Goal: Information Seeking & Learning: Find contact information

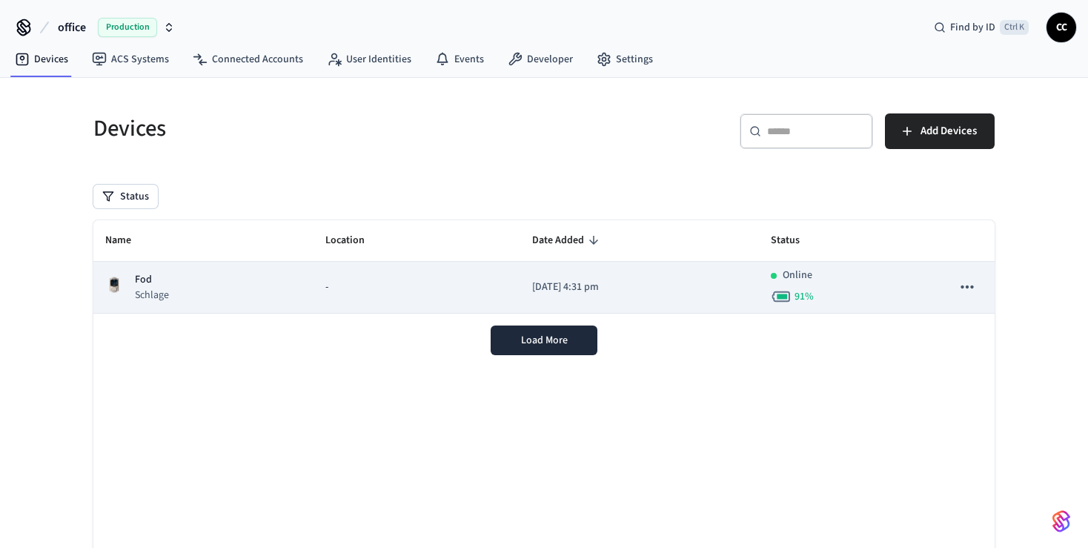
click at [280, 283] on div "Fod Schlage" at bounding box center [203, 287] width 196 height 30
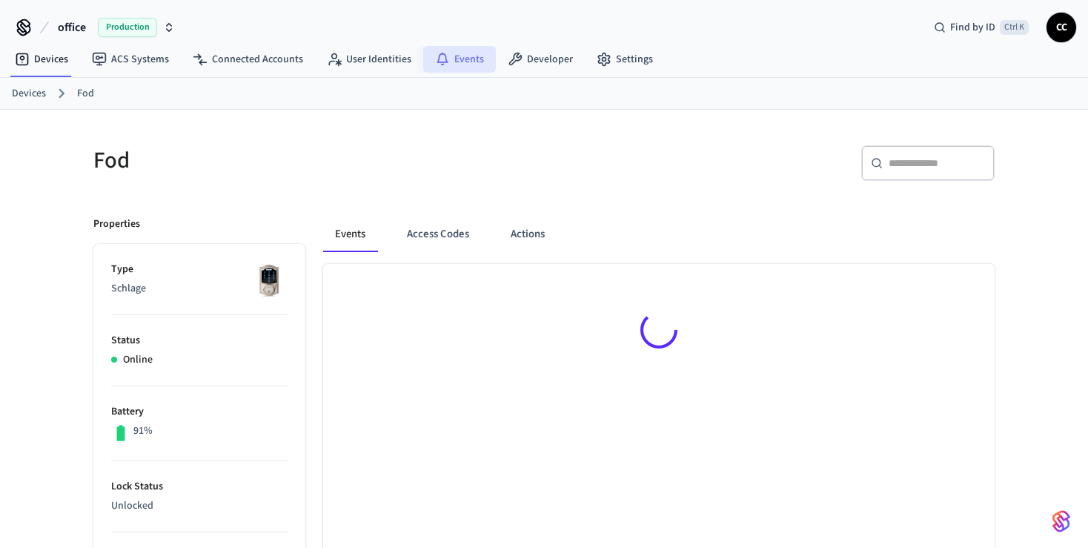
click at [451, 60] on link "Events" at bounding box center [459, 59] width 73 height 27
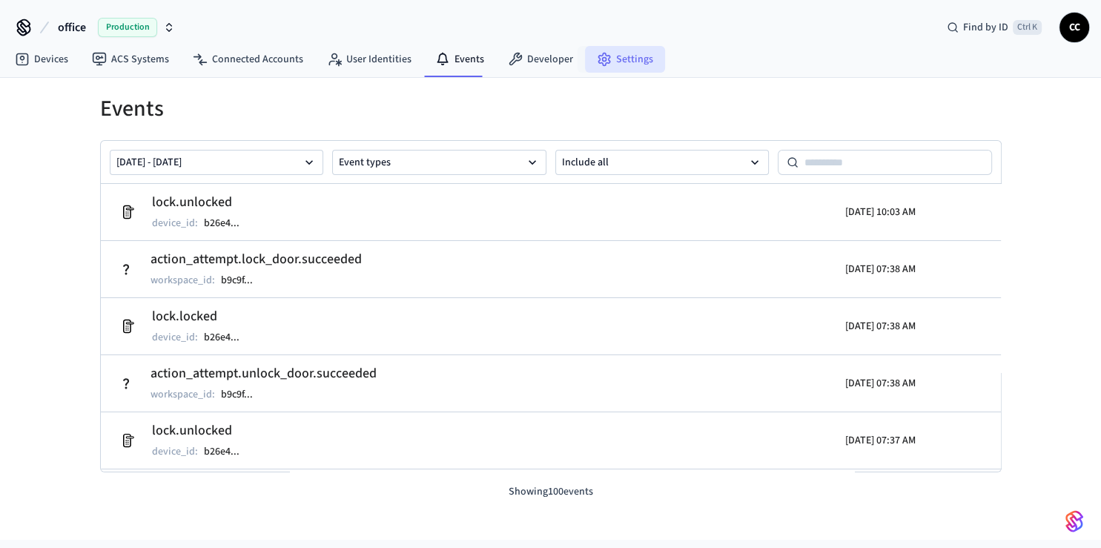
click at [627, 60] on link "Settings" at bounding box center [625, 59] width 80 height 27
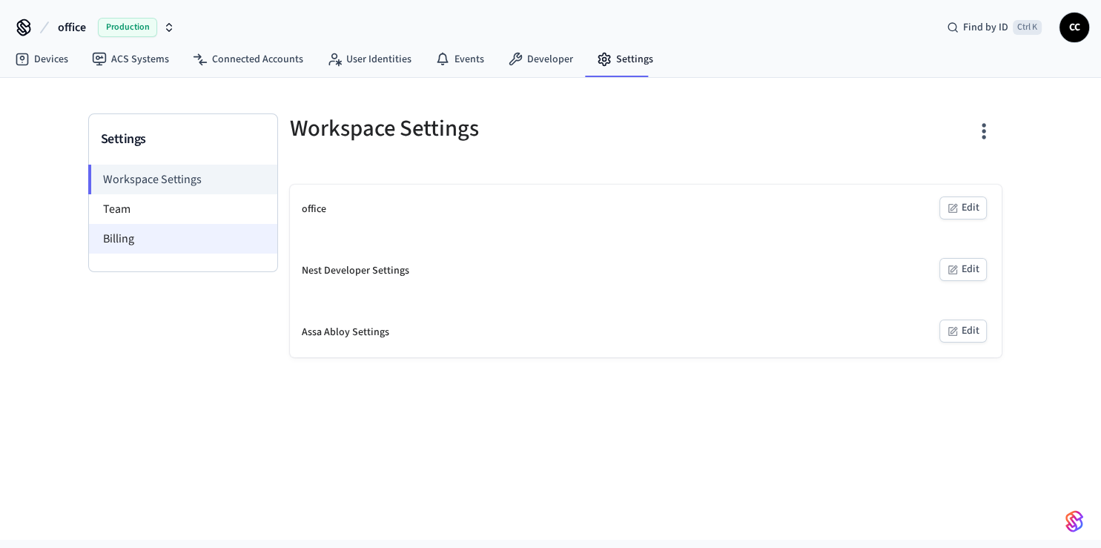
click at [106, 238] on li "Billing" at bounding box center [183, 239] width 188 height 30
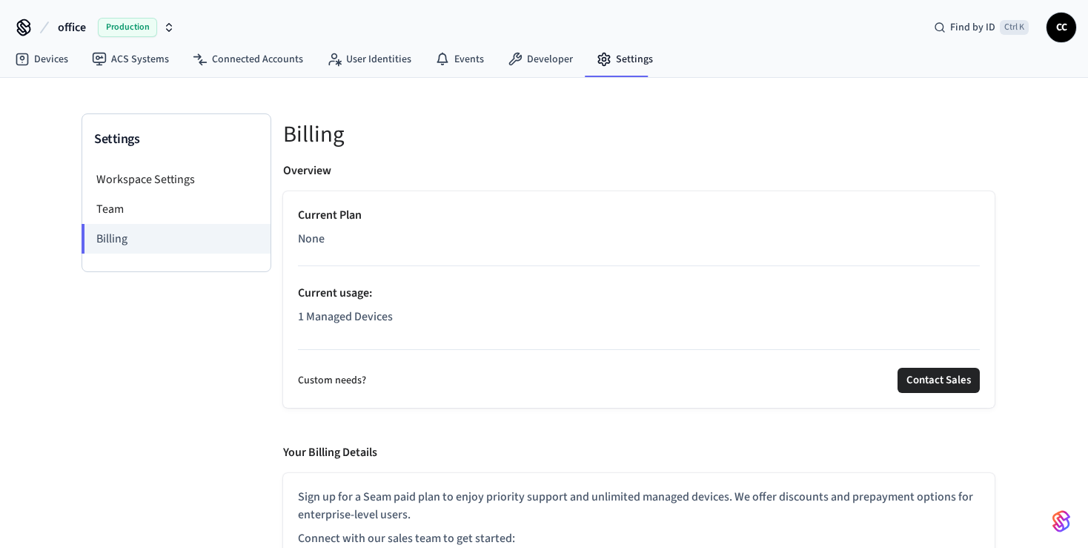
click at [1067, 36] on span "CC" at bounding box center [1061, 27] width 27 height 27
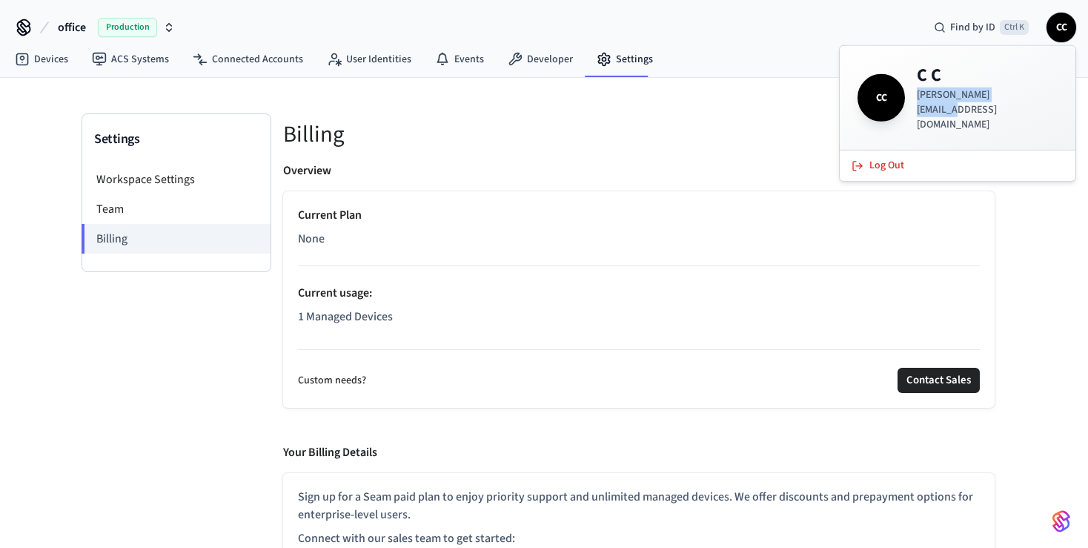
drag, startPoint x: 1030, startPoint y: 102, endPoint x: 918, endPoint y: 111, distance: 112.3
click at [918, 111] on div "CC C C [PERSON_NAME][EMAIL_ADDRESS][DOMAIN_NAME]" at bounding box center [958, 98] width 236 height 104
copy p "[PERSON_NAME][EMAIL_ADDRESS][DOMAIN_NAME]"
click at [374, 420] on div "Overview Current Plan None Current usage : 1 Managed Devices Custom needs? Cont…" at bounding box center [639, 377] width 712 height 430
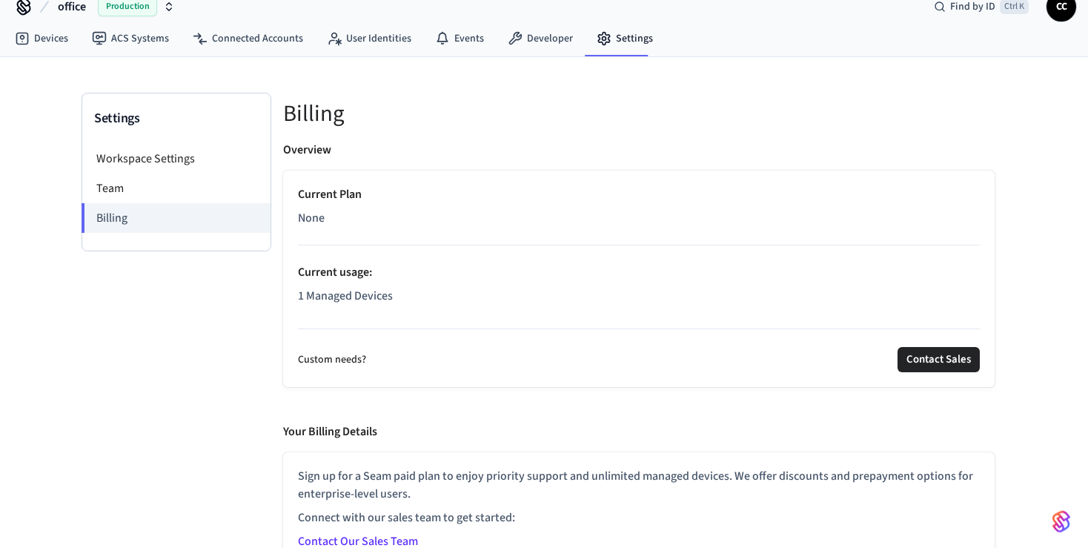
scroll to position [42, 0]
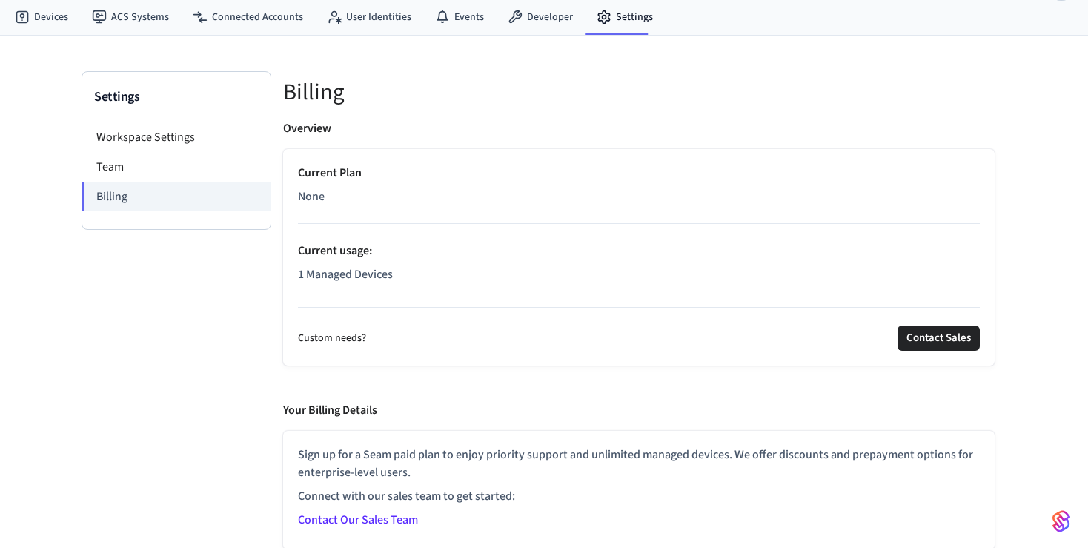
click at [401, 517] on link "Contact Our Sales Team" at bounding box center [358, 519] width 120 height 16
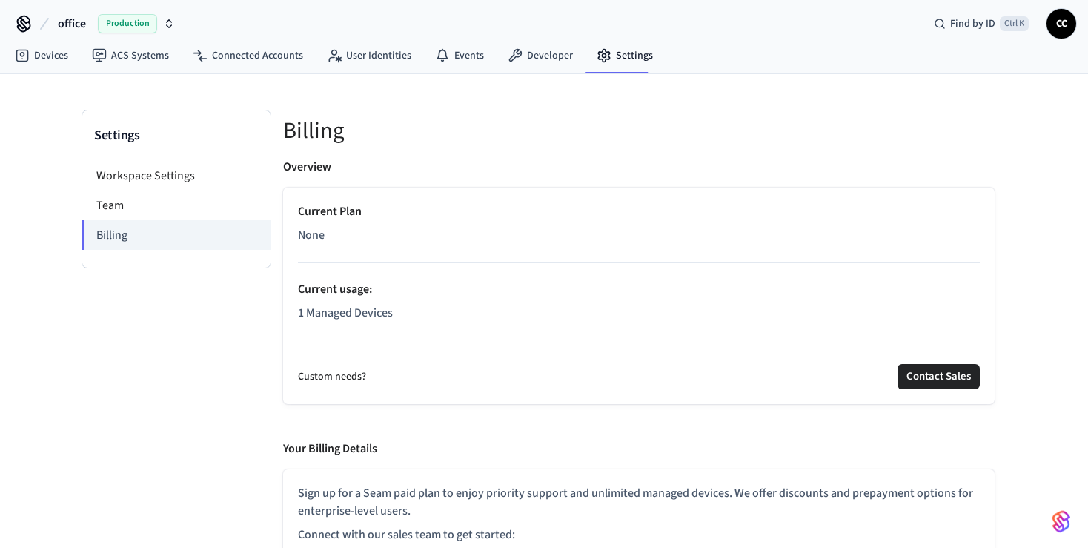
scroll to position [0, 0]
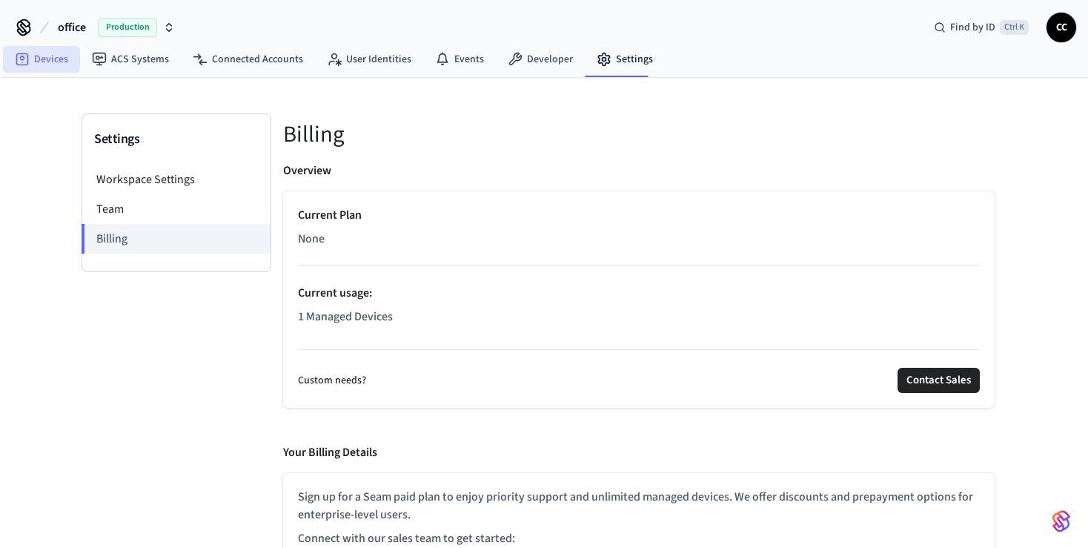
click at [53, 65] on link "Devices" at bounding box center [41, 59] width 77 height 27
